Goal: Navigation & Orientation: Find specific page/section

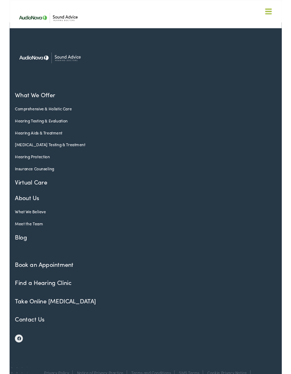
scroll to position [1879, 0]
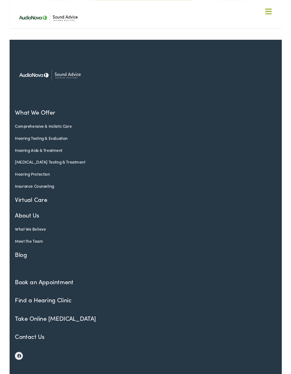
click at [251, 225] on link "About Us" at bounding box center [140, 230] width 269 height 10
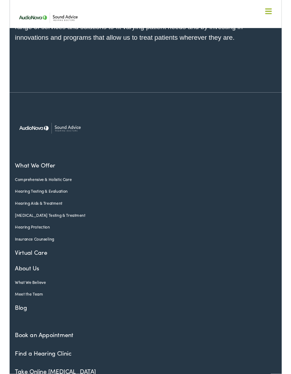
scroll to position [741, 0]
click at [16, 291] on link "About Us" at bounding box center [140, 287] width 269 height 10
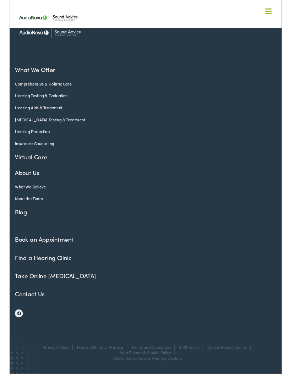
scroll to position [850, 0]
click at [31, 276] on link "Find a Hearing Clinic" at bounding box center [36, 275] width 60 height 9
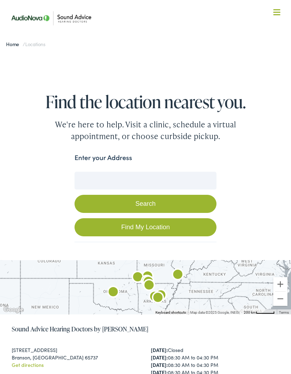
click at [177, 225] on link "Find My Location" at bounding box center [146, 227] width 142 height 18
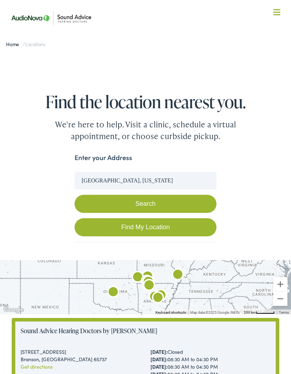
click at [159, 224] on link "Find My Location" at bounding box center [146, 227] width 142 height 18
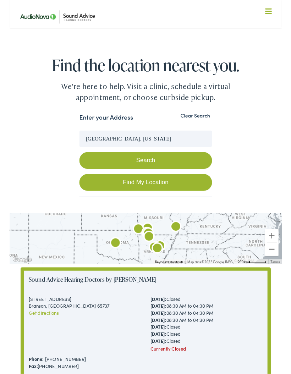
scroll to position [32, 0]
click at [163, 145] on input "Hillsboro, Illinois" at bounding box center [146, 149] width 142 height 18
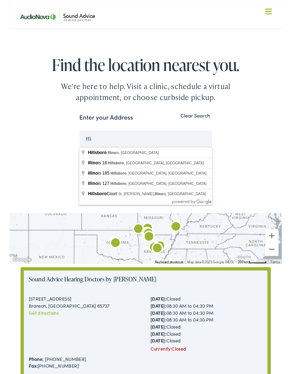
type input "H"
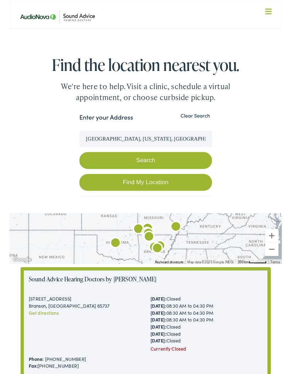
click at [181, 172] on button "Search" at bounding box center [146, 172] width 142 height 18
click at [159, 169] on button "Search" at bounding box center [146, 172] width 142 height 18
click at [191, 189] on link "Find My Location" at bounding box center [146, 195] width 142 height 18
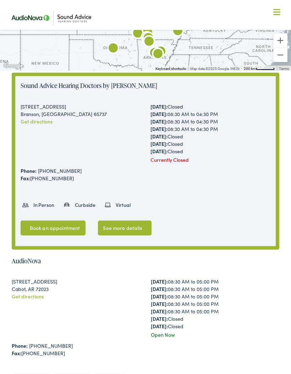
type input "Hillsboro, Illinois"
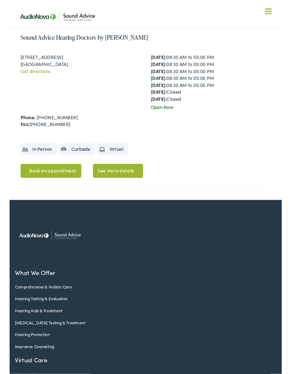
scroll to position [1845, 0]
